Goal: Task Accomplishment & Management: Use online tool/utility

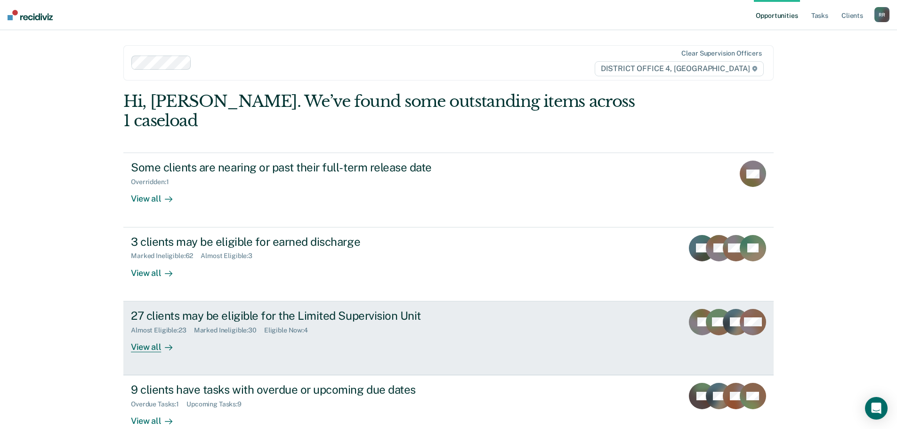
scroll to position [39, 0]
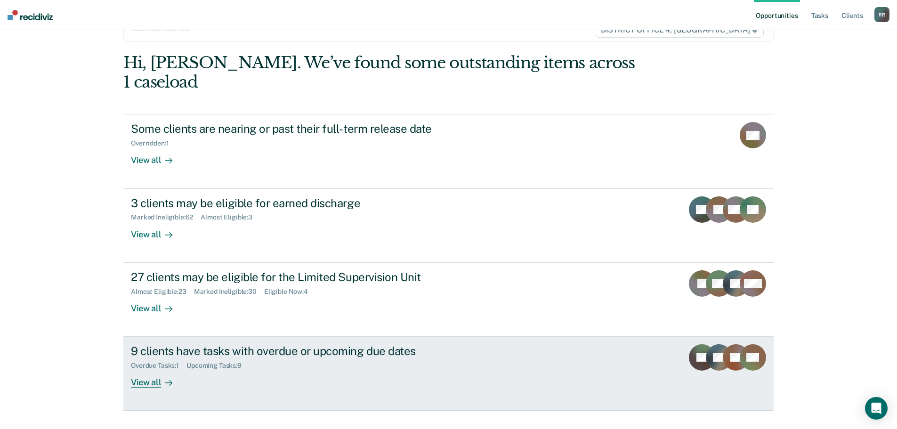
click at [146, 370] on div "View all" at bounding box center [157, 379] width 53 height 18
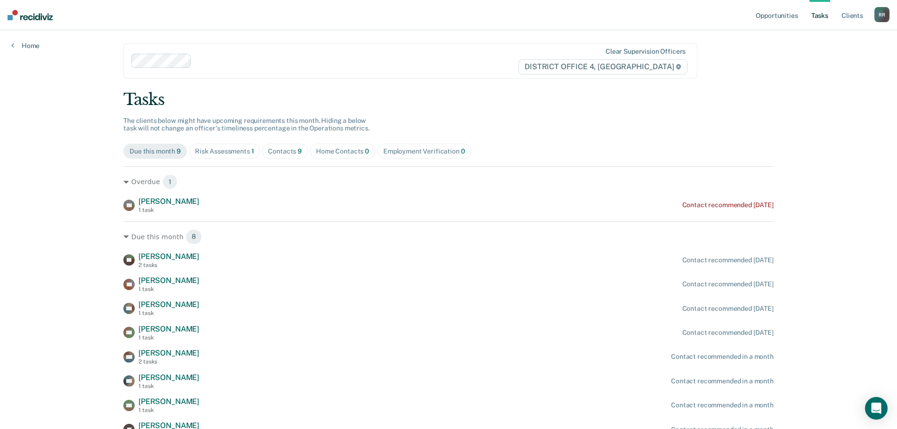
scroll to position [1, 0]
click at [238, 146] on span "Risk Assessments 1" at bounding box center [225, 151] width 72 height 15
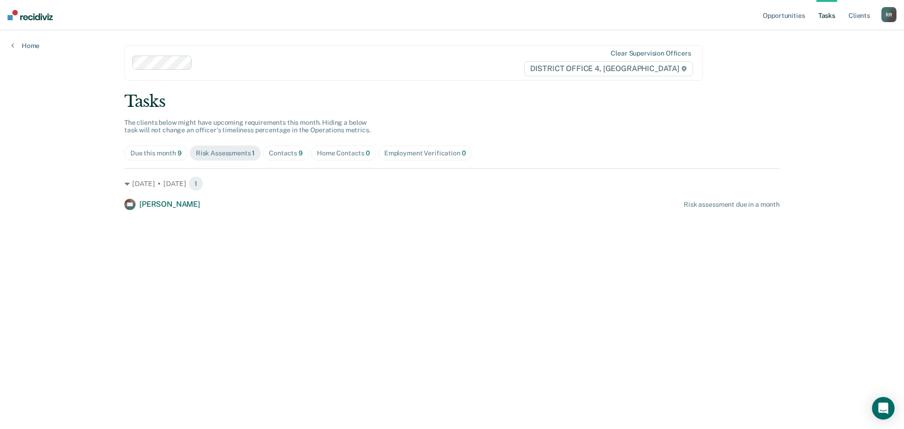
click at [280, 151] on div "Contacts 9" at bounding box center [286, 153] width 34 height 8
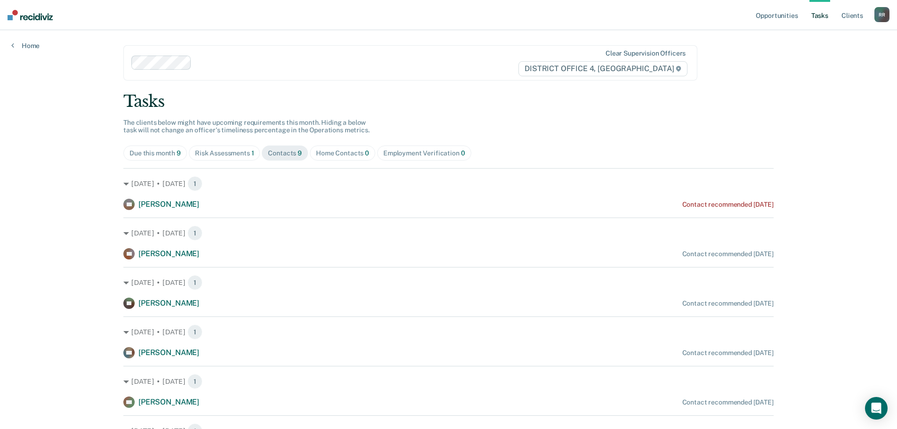
click at [414, 153] on div "Employment Verification 0" at bounding box center [424, 153] width 82 height 8
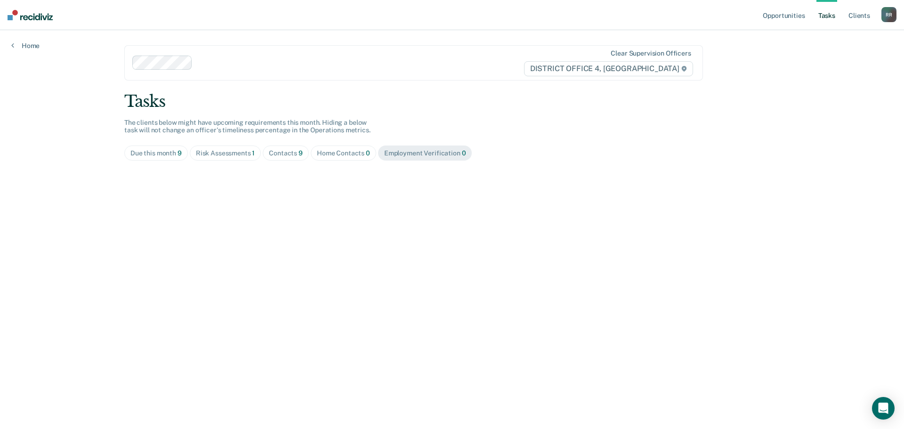
click at [355, 148] on span "Home Contacts 0" at bounding box center [343, 152] width 65 height 15
click at [293, 152] on div "Contacts 9" at bounding box center [286, 153] width 34 height 8
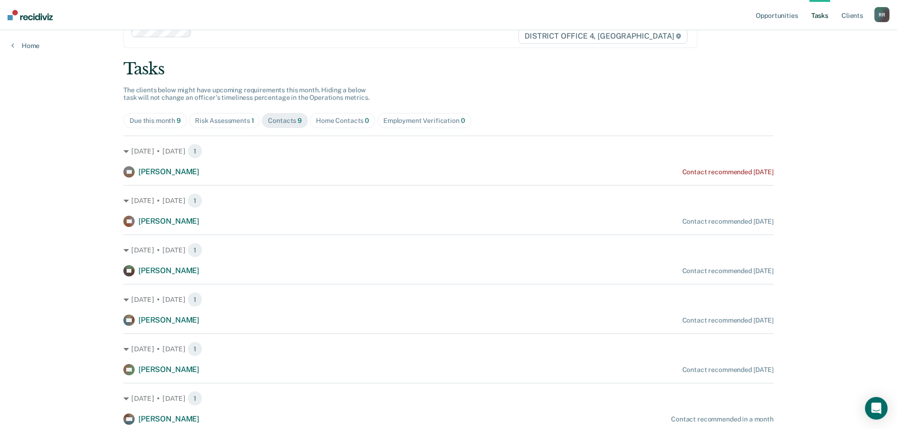
scroll to position [47, 0]
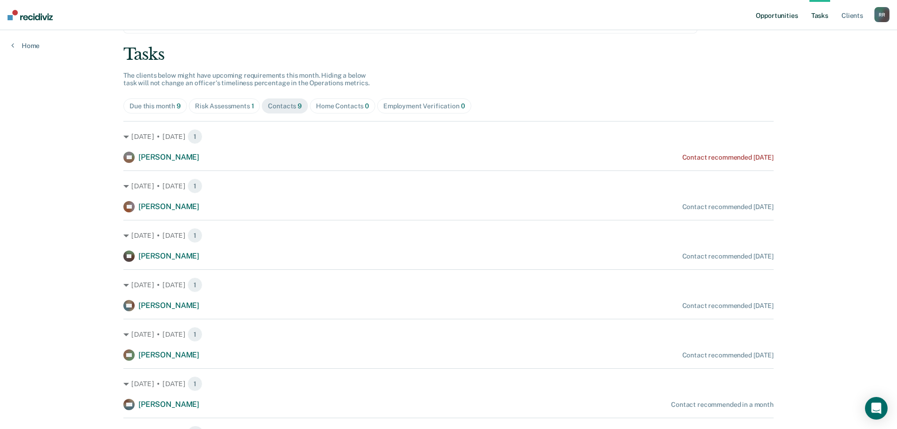
click at [790, 13] on link "Opportunities" at bounding box center [777, 15] width 46 height 30
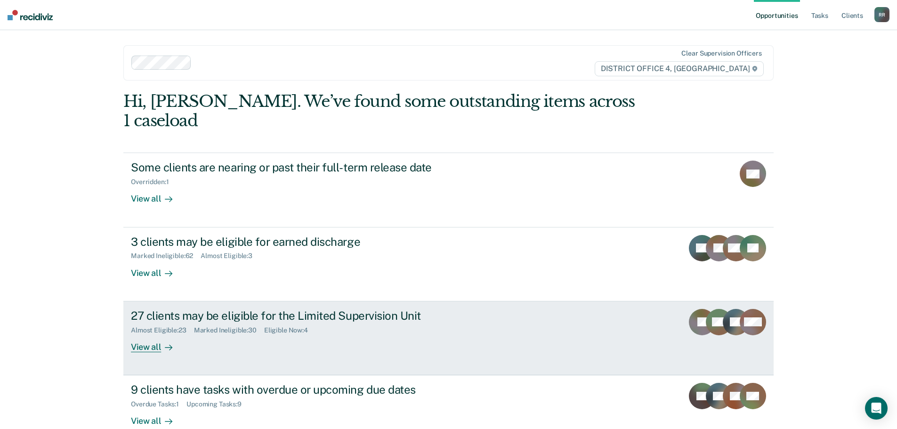
click at [154, 334] on div "View all" at bounding box center [157, 343] width 53 height 18
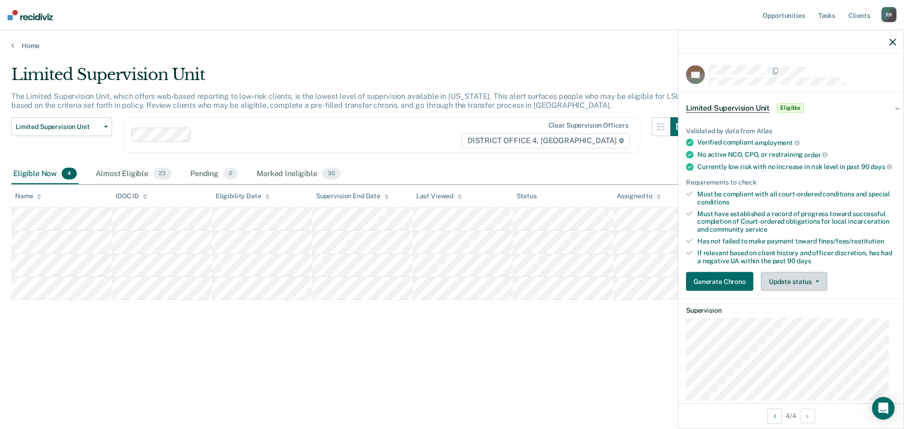
click at [801, 288] on button "Update status" at bounding box center [794, 281] width 66 height 19
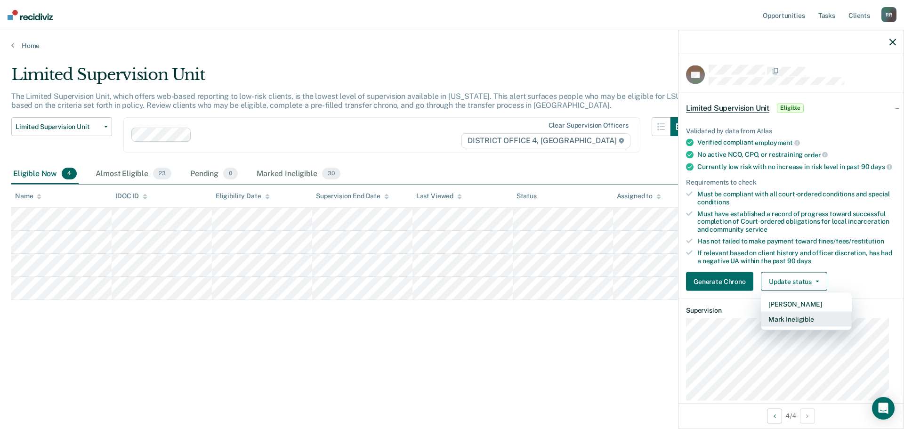
click at [796, 326] on button "Mark Ineligible" at bounding box center [806, 319] width 91 height 15
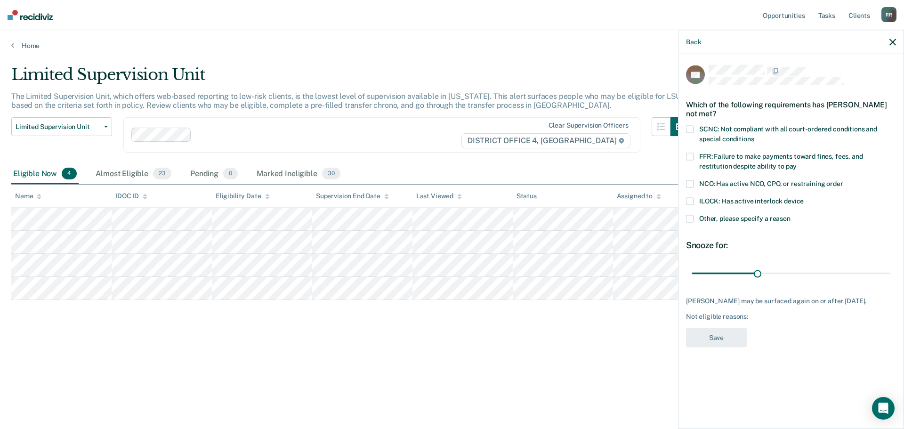
click at [688, 129] on span at bounding box center [690, 130] width 8 height 8
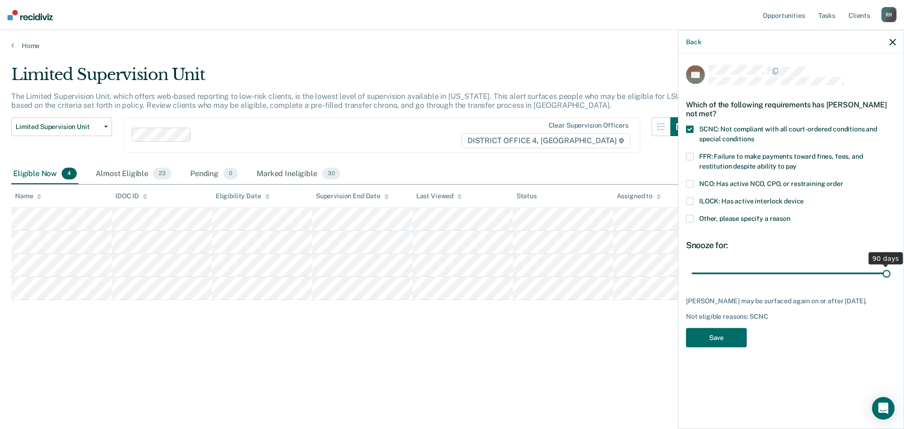
drag, startPoint x: 756, startPoint y: 271, endPoint x: 904, endPoint y: 264, distance: 147.6
type input "90"
click at [890, 265] on input "range" at bounding box center [791, 273] width 199 height 16
click at [725, 339] on button "Save" at bounding box center [716, 337] width 61 height 19
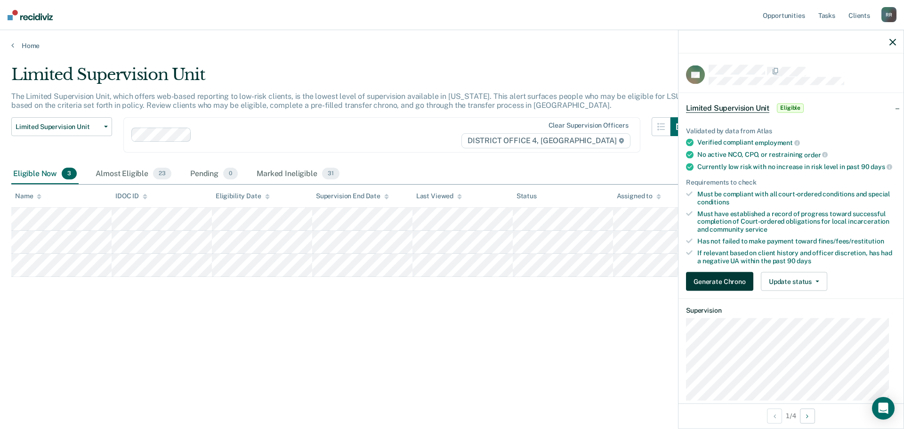
click at [733, 284] on button "Generate Chrono" at bounding box center [719, 281] width 67 height 19
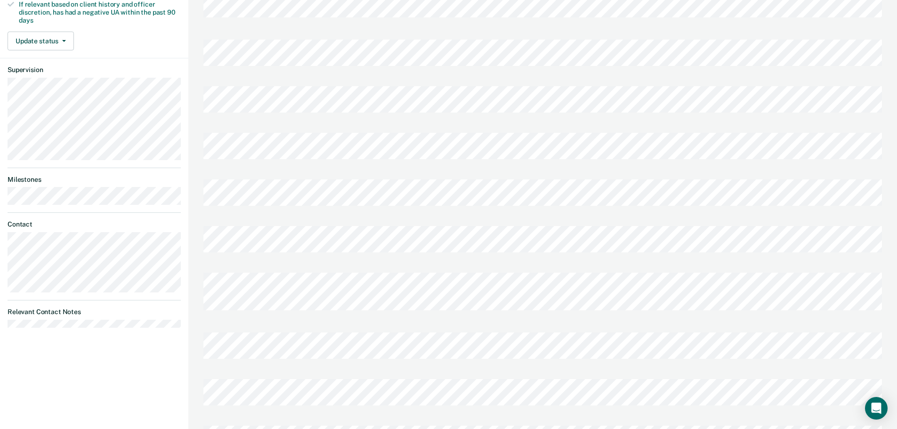
scroll to position [32, 0]
